Goal: Task Accomplishment & Management: Manage account settings

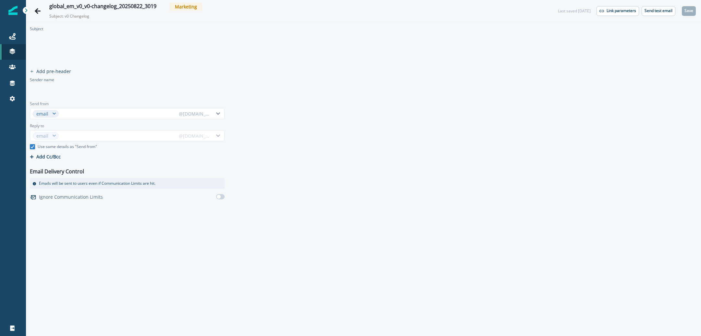
type input "****"
type input "********"
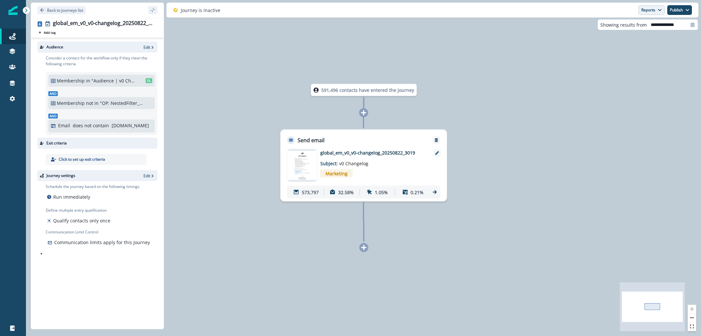
click at [643, 7] on button "Reports" at bounding box center [651, 10] width 26 height 10
click at [631, 30] on button "Email Report" at bounding box center [626, 26] width 73 height 12
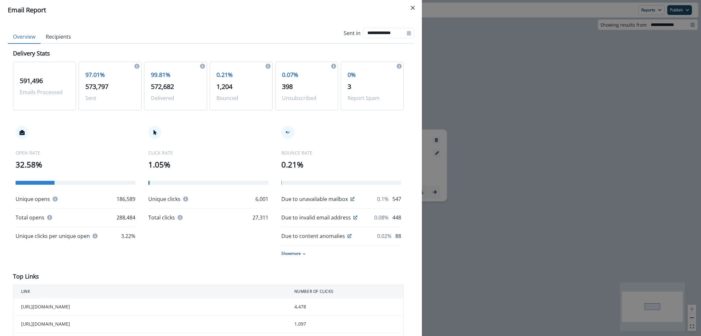
click at [507, 112] on div "**********" at bounding box center [350, 168] width 701 height 336
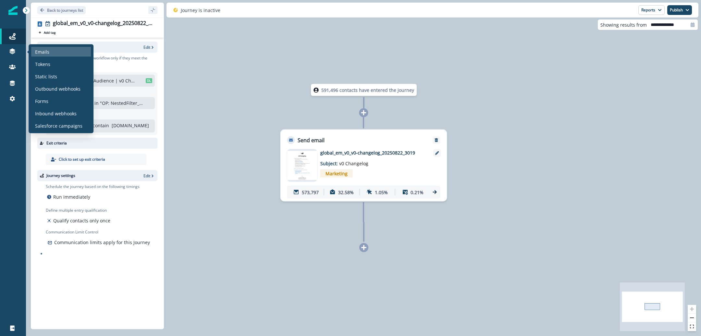
click at [66, 51] on div "Emails" at bounding box center [61, 52] width 60 height 10
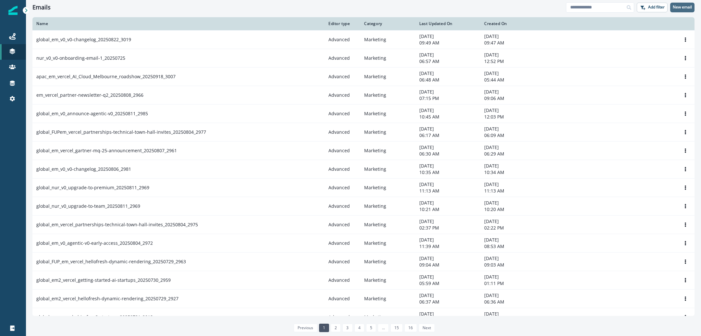
click at [679, 9] on p "New email" at bounding box center [681, 7] width 19 height 5
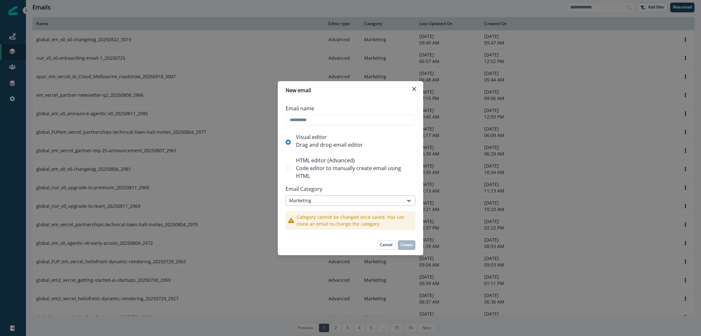
drag, startPoint x: 403, startPoint y: 188, endPoint x: 402, endPoint y: 196, distance: 7.9
click at [403, 188] on p "Email Category" at bounding box center [350, 188] width 130 height 13
click at [402, 199] on div "Marketing" at bounding box center [344, 200] width 117 height 8
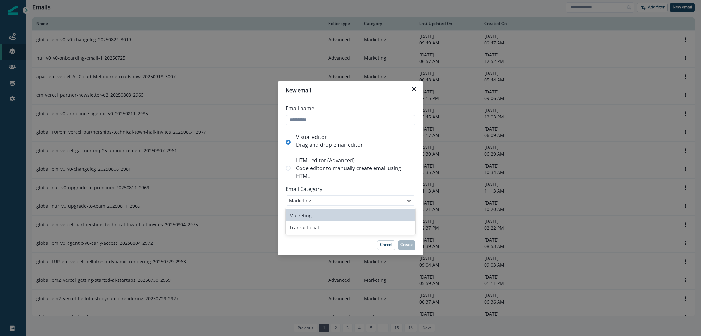
click at [403, 167] on p "Code editor to manually create email using HTML" at bounding box center [354, 172] width 117 height 16
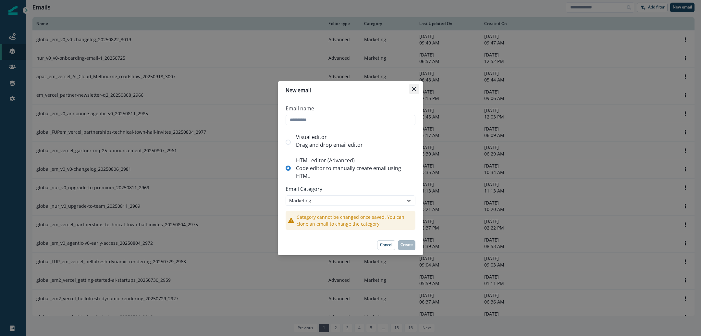
click at [414, 90] on button "Close" at bounding box center [414, 89] width 10 height 10
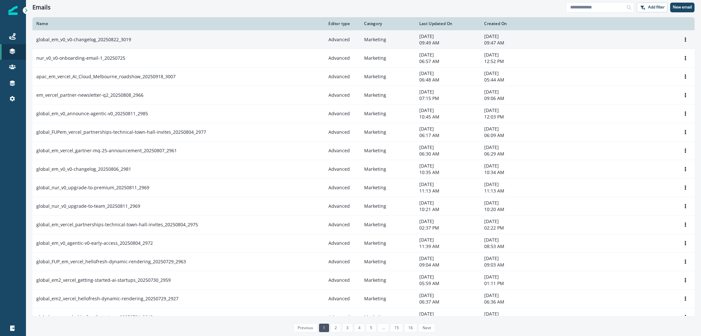
click at [135, 37] on div "global_em_v0_v0-changelog_20250822_3019" at bounding box center [178, 39] width 284 height 6
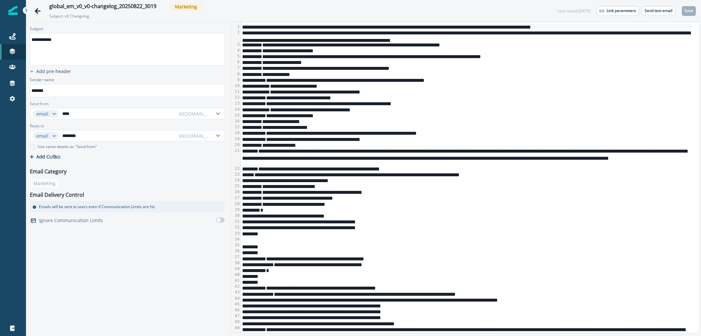
click at [181, 10] on span "Marketing" at bounding box center [186, 7] width 32 height 8
click at [161, 6] on icon "Edit name" at bounding box center [161, 7] width 4 height 4
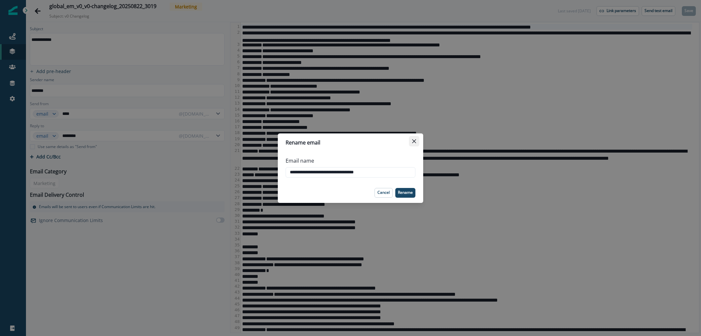
click at [413, 140] on icon "Close" at bounding box center [414, 141] width 4 height 4
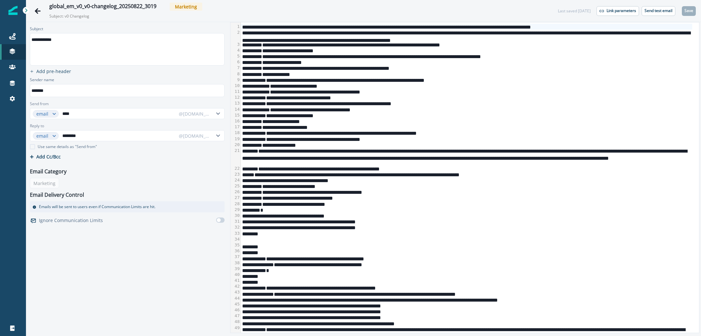
click at [49, 182] on div "Email Category Marketing Email Delivery Control Emails will be sent to users ev…" at bounding box center [127, 194] width 200 height 62
click at [49, 180] on div "Email Category Marketing Email Delivery Control Emails will be sent to users ev…" at bounding box center [127, 194] width 200 height 62
click at [50, 182] on div "Email Category Marketing Email Delivery Control Emails will be sent to users ev…" at bounding box center [127, 194] width 200 height 62
click at [398, 16] on div "global_em_v0_v0-changelog_20250822_3019 Marketing Subject: v0 Changelog" at bounding box center [296, 11] width 495 height 17
click at [346, 4] on div "global_em_v0_v0-changelog_20250822_3019 Marketing" at bounding box center [296, 7] width 495 height 8
